Goal: Task Accomplishment & Management: Use online tool/utility

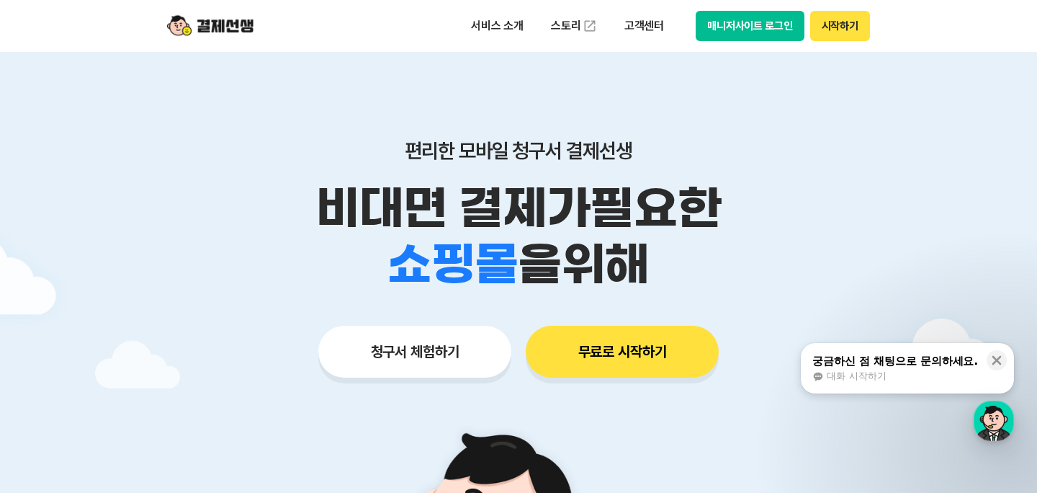
click at [839, 22] on button "시작하기" at bounding box center [840, 26] width 60 height 30
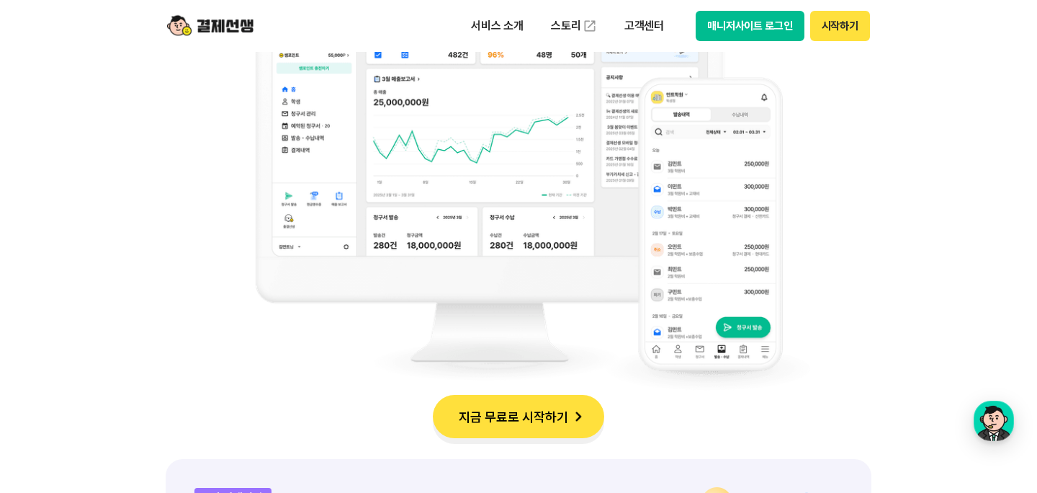
scroll to position [1260, 0]
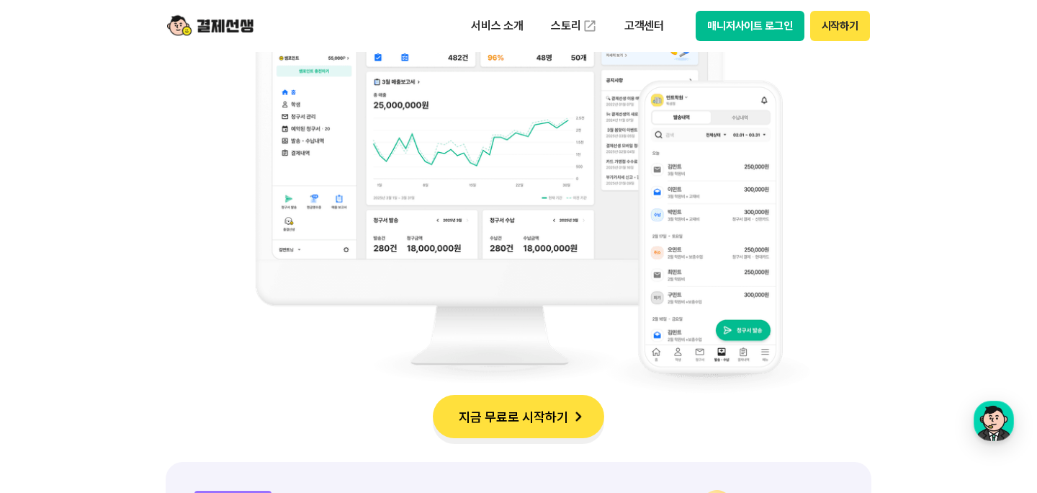
click at [509, 418] on button "지금 무료로 시작하기" at bounding box center [518, 416] width 171 height 43
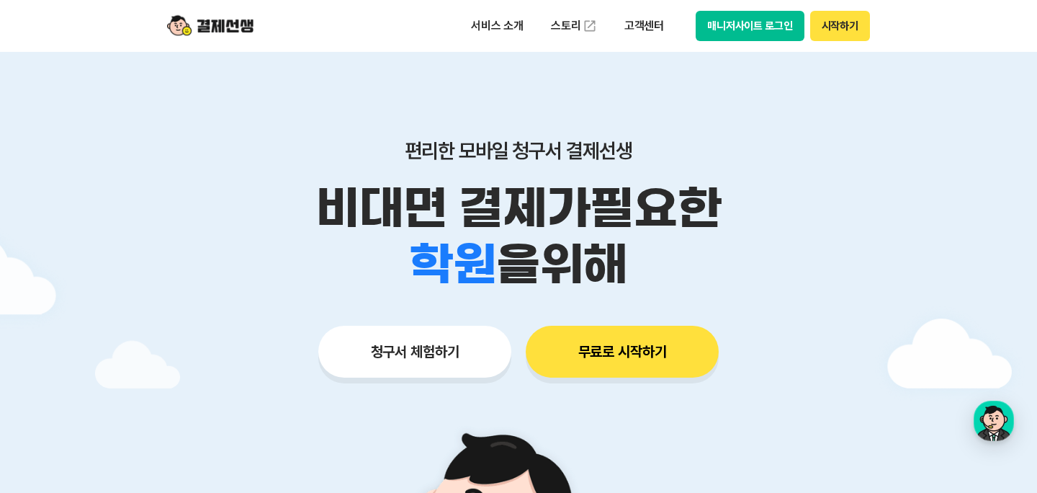
click at [738, 20] on button "매니저사이트 로그인" at bounding box center [750, 26] width 109 height 30
